Goal: Task Accomplishment & Management: Manage account settings

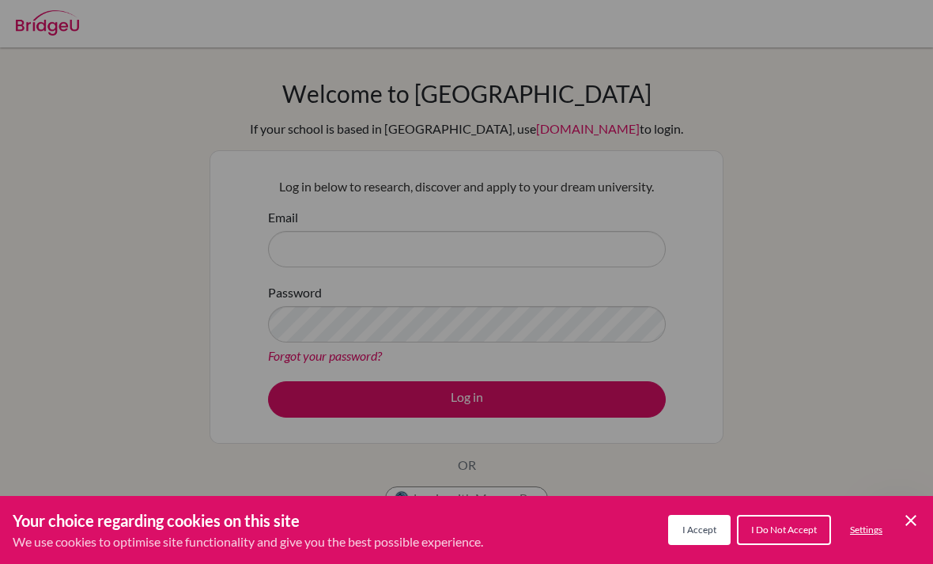
click at [793, 532] on span "I Do Not Accept" at bounding box center [784, 530] width 66 height 12
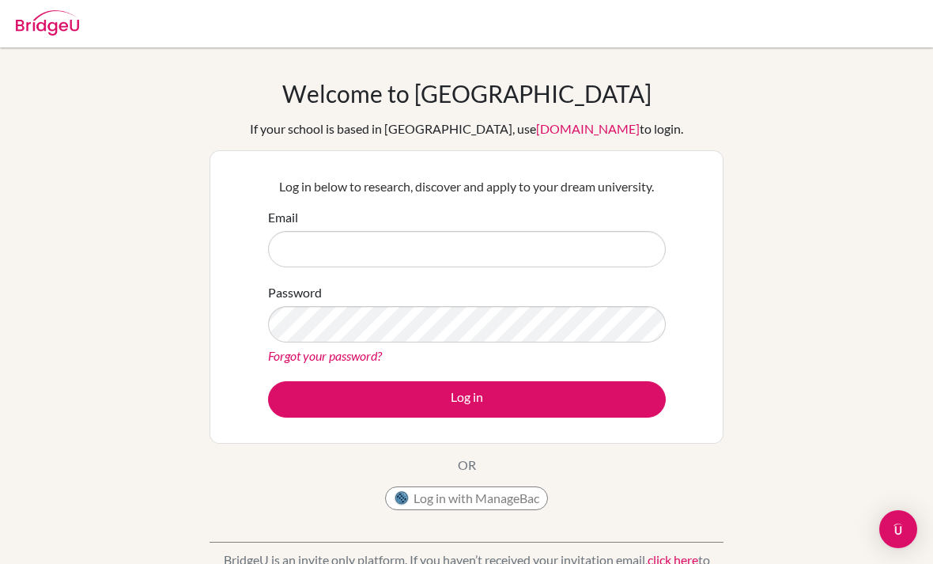
click at [584, 225] on div "Email" at bounding box center [467, 237] width 398 height 59
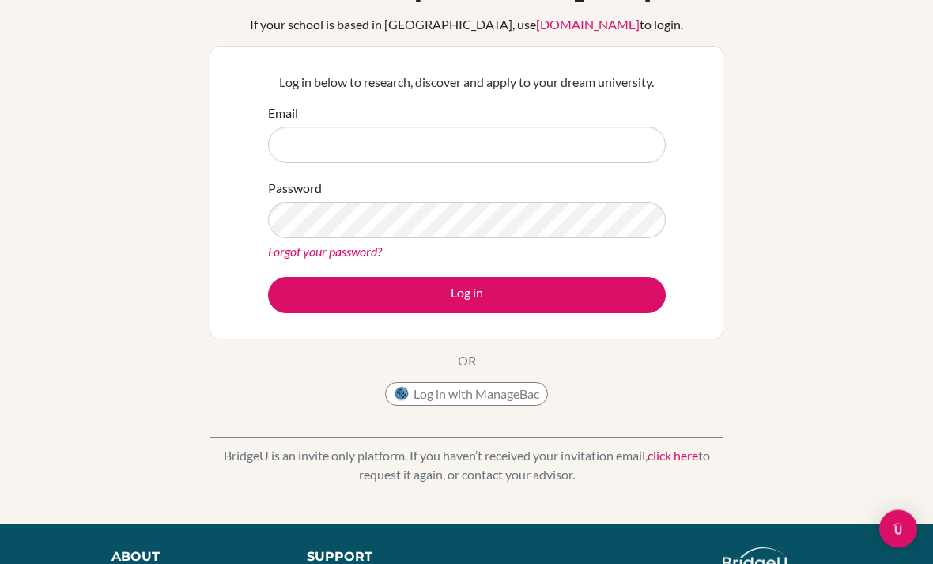
scroll to position [68, 0]
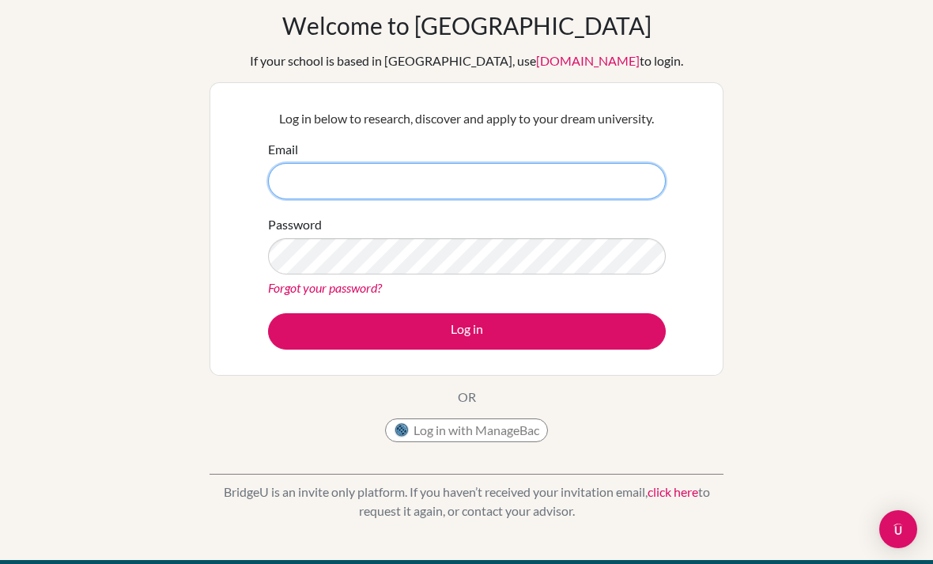
click at [630, 172] on input "Email" at bounding box center [467, 181] width 398 height 36
click at [618, 171] on input "Email" at bounding box center [467, 181] width 398 height 36
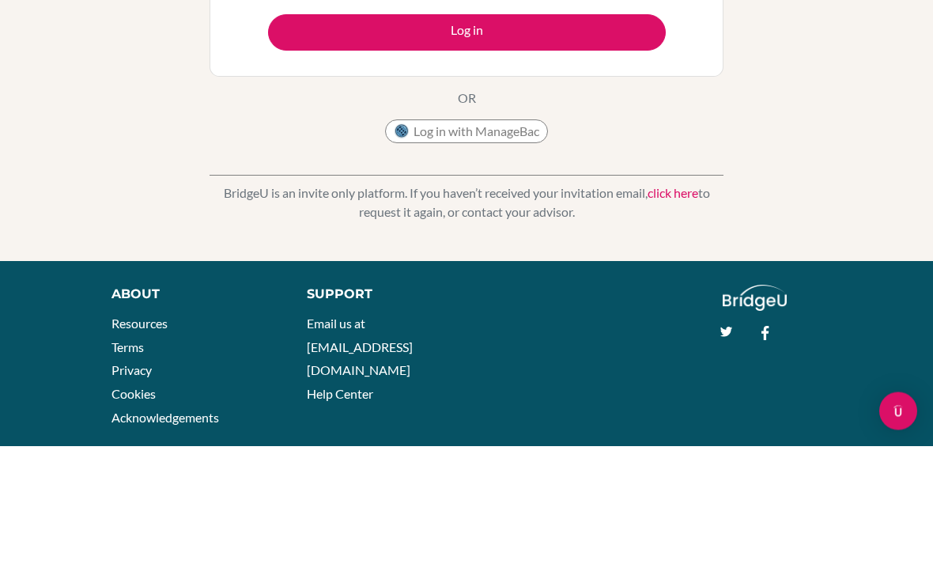
scroll to position [226, 0]
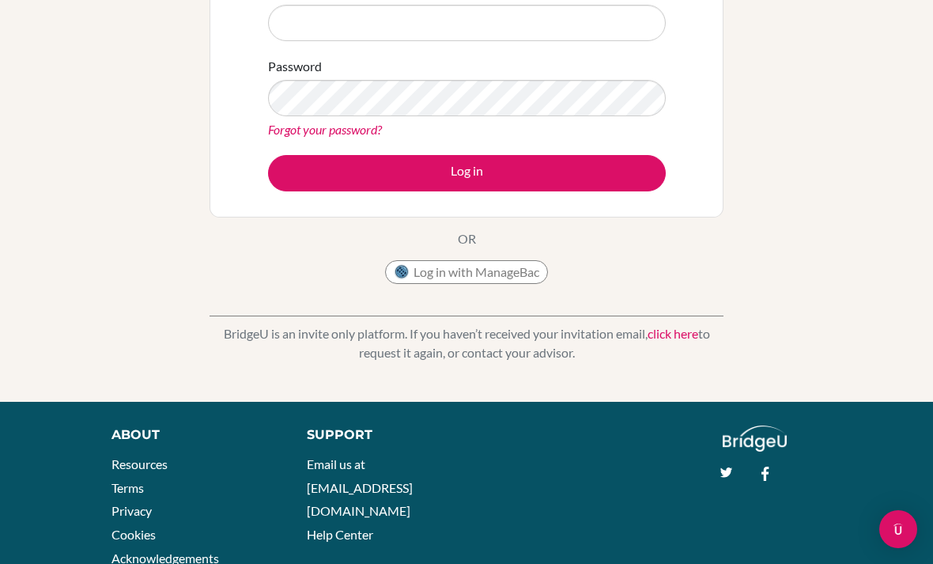
click at [679, 326] on link "click here" at bounding box center [673, 333] width 51 height 15
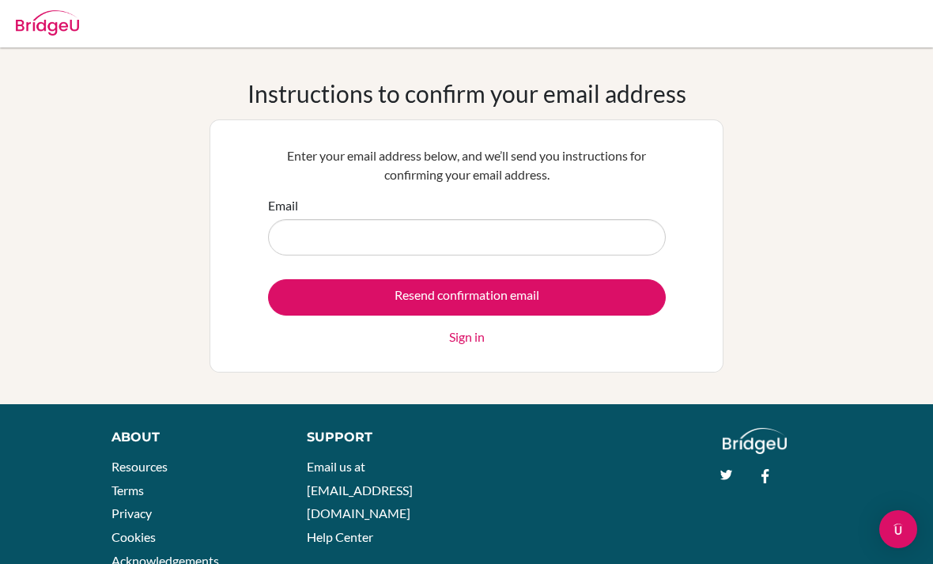
click at [621, 248] on input "Email" at bounding box center [467, 237] width 398 height 36
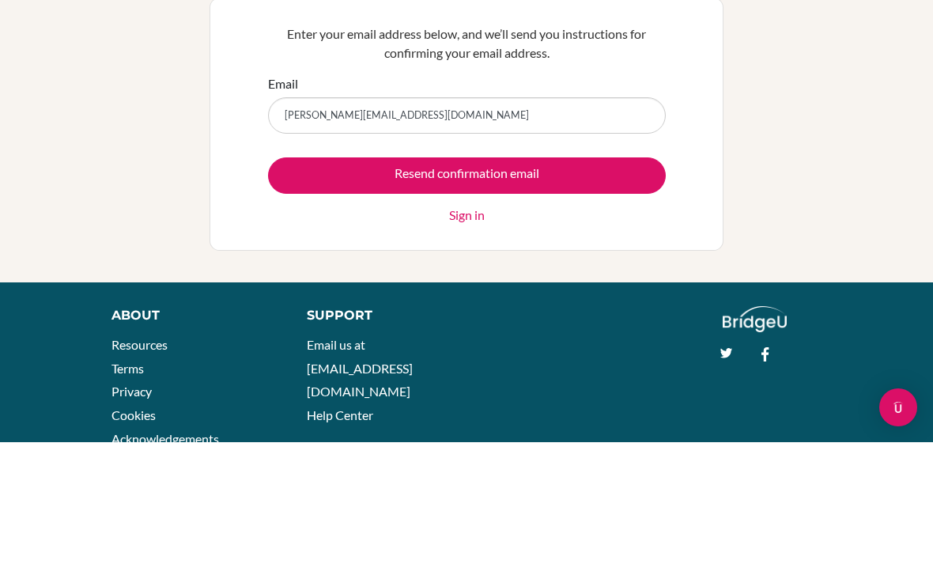
type input "angelica.msreyes@gmail.com"
click at [615, 279] on input "Resend confirmation email" at bounding box center [467, 297] width 398 height 36
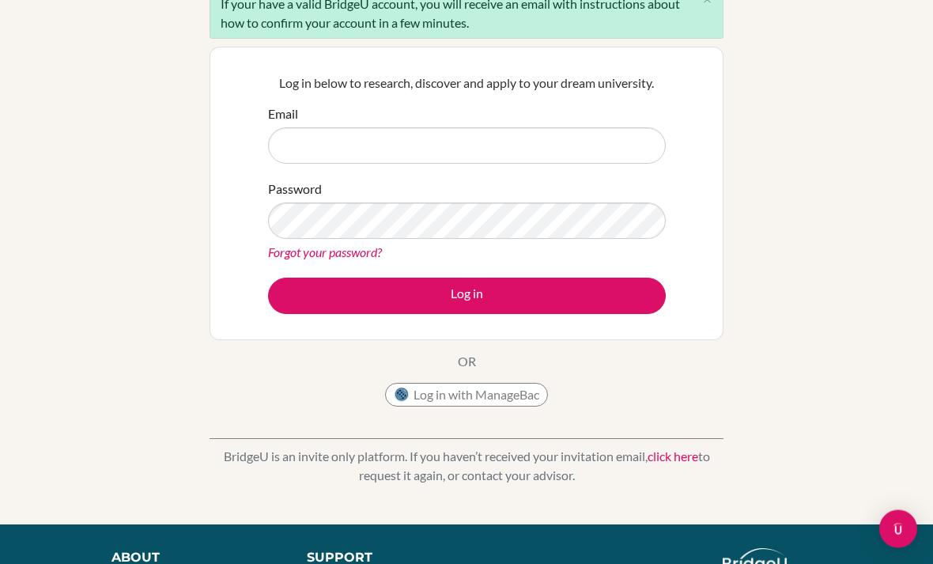
scroll to position [286, 0]
